Goal: Transaction & Acquisition: Purchase product/service

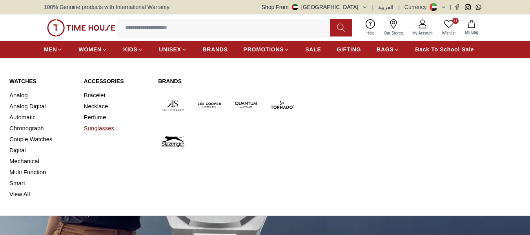
click at [92, 125] on link "Sunglasses" at bounding box center [116, 128] width 65 height 11
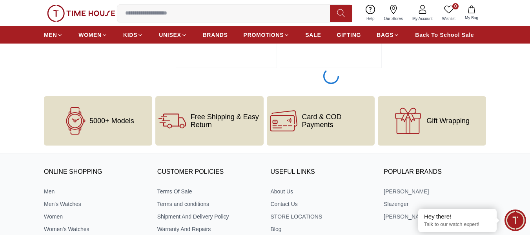
scroll to position [1495, 0]
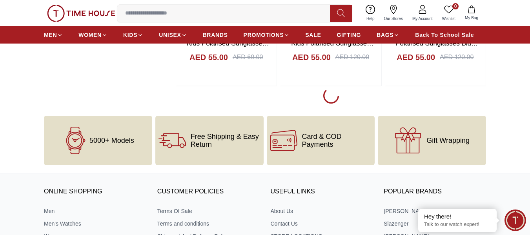
scroll to position [4052, 0]
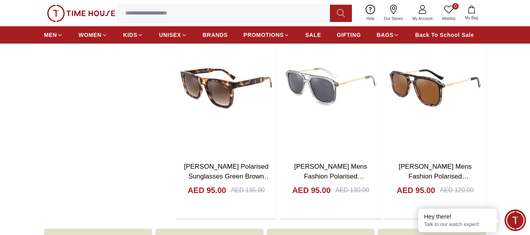
scroll to position [4680, 0]
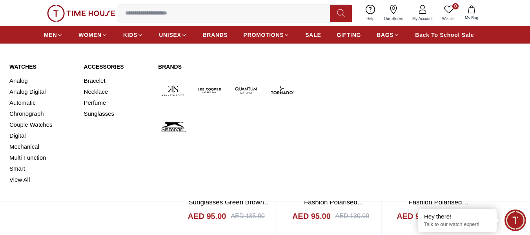
click at [202, 90] on img at bounding box center [210, 90] width 30 height 30
